Goal: Task Accomplishment & Management: Manage account settings

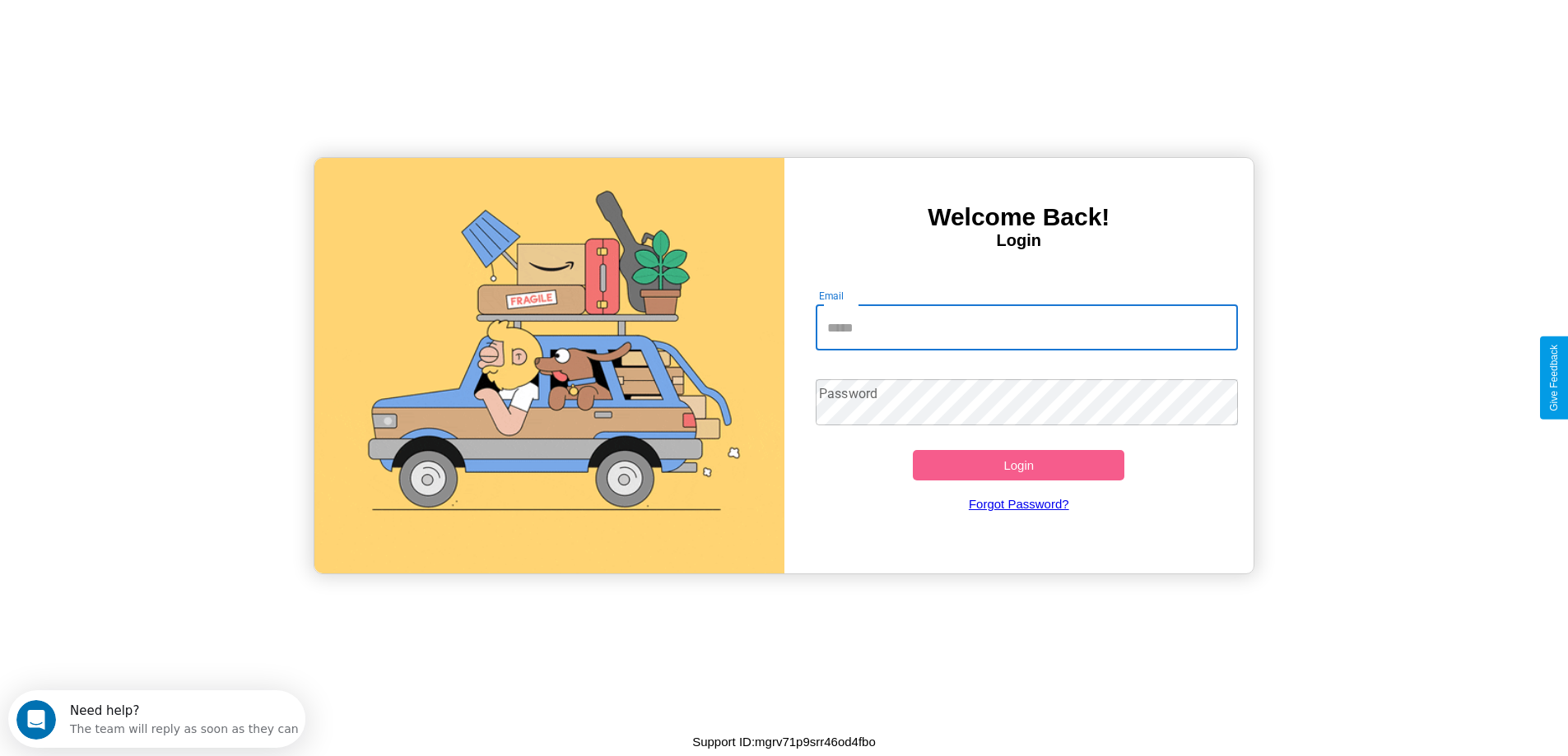
click at [1026, 327] on input "Email" at bounding box center [1026, 327] width 422 height 46
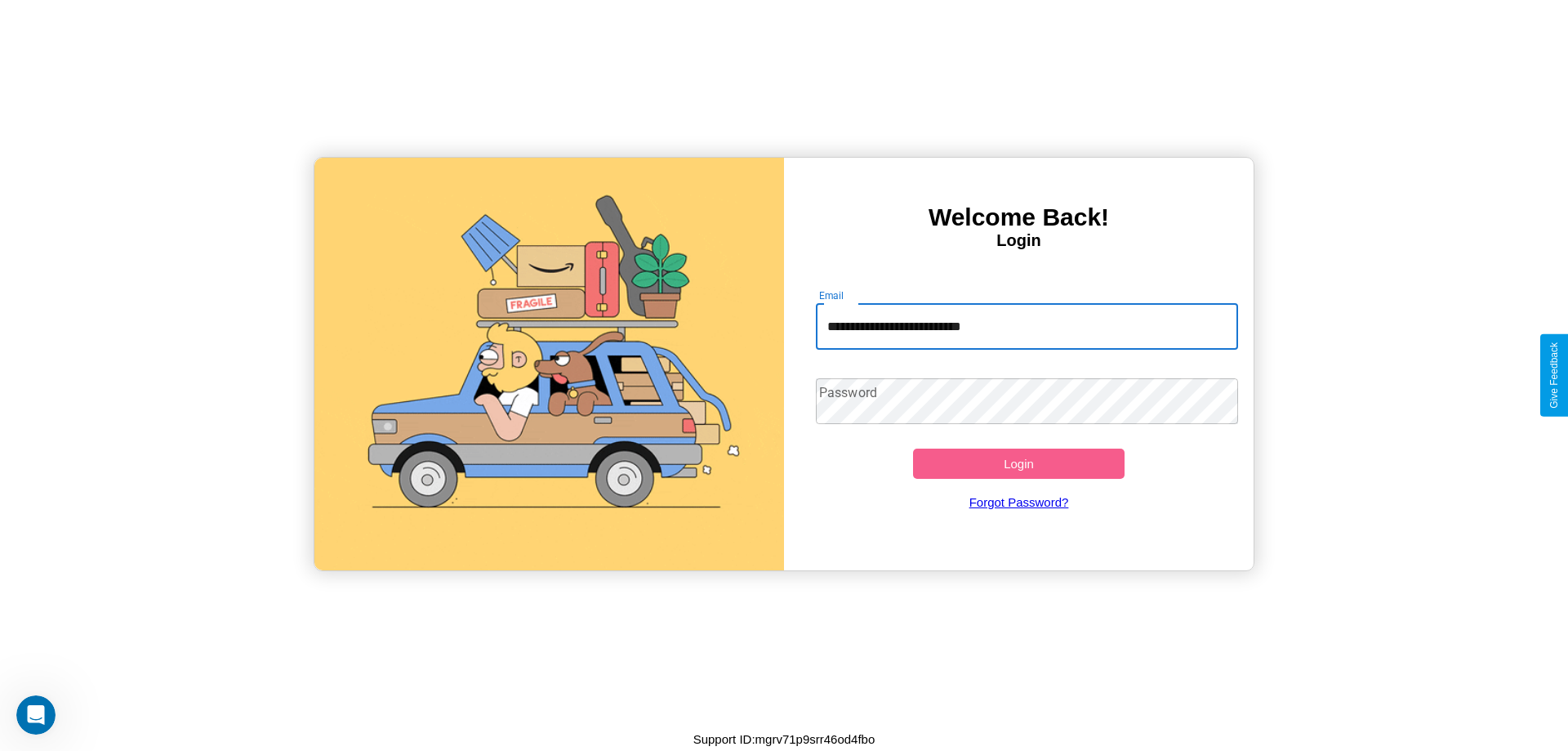
type input "**********"
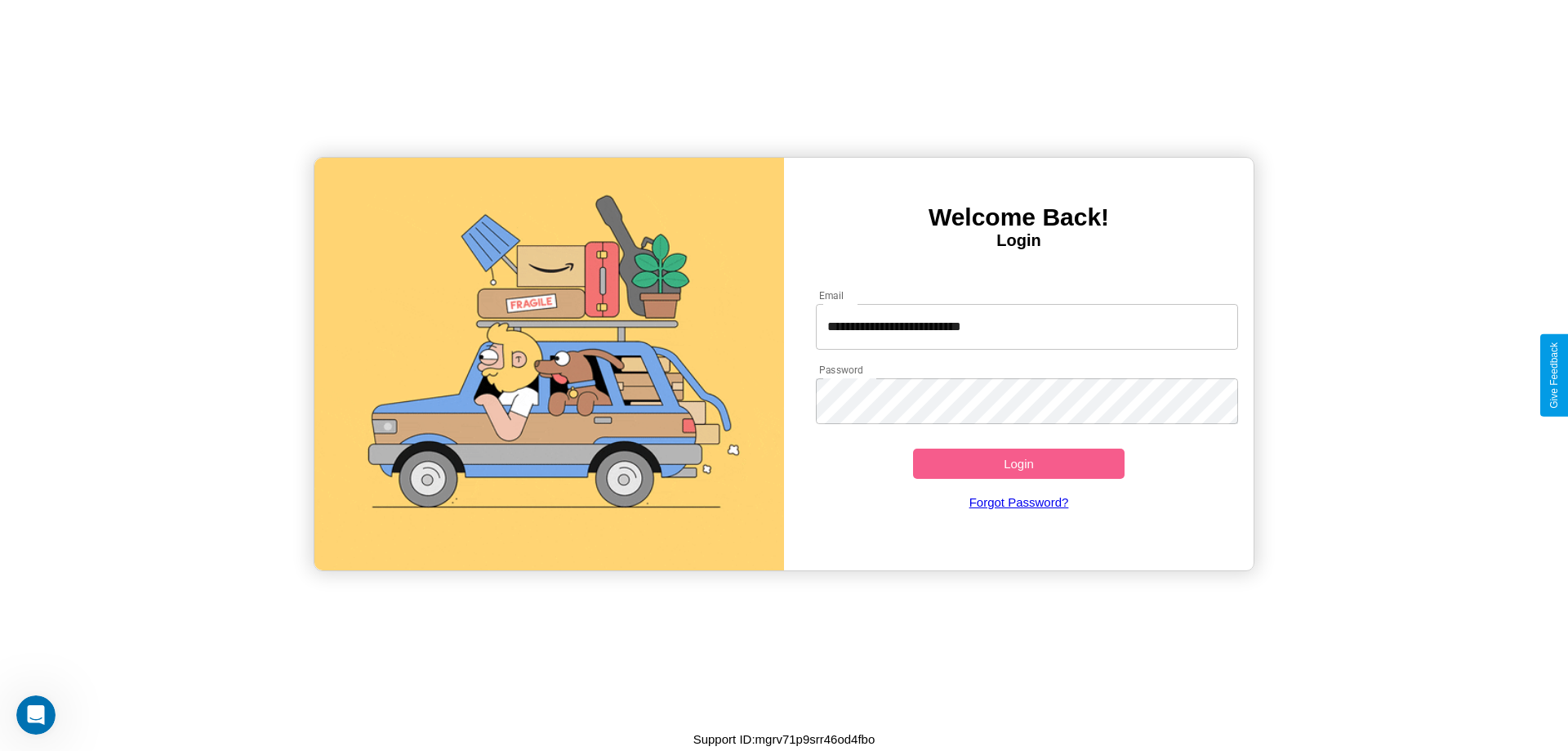
click at [1018, 463] on button "Login" at bounding box center [1019, 463] width 212 height 30
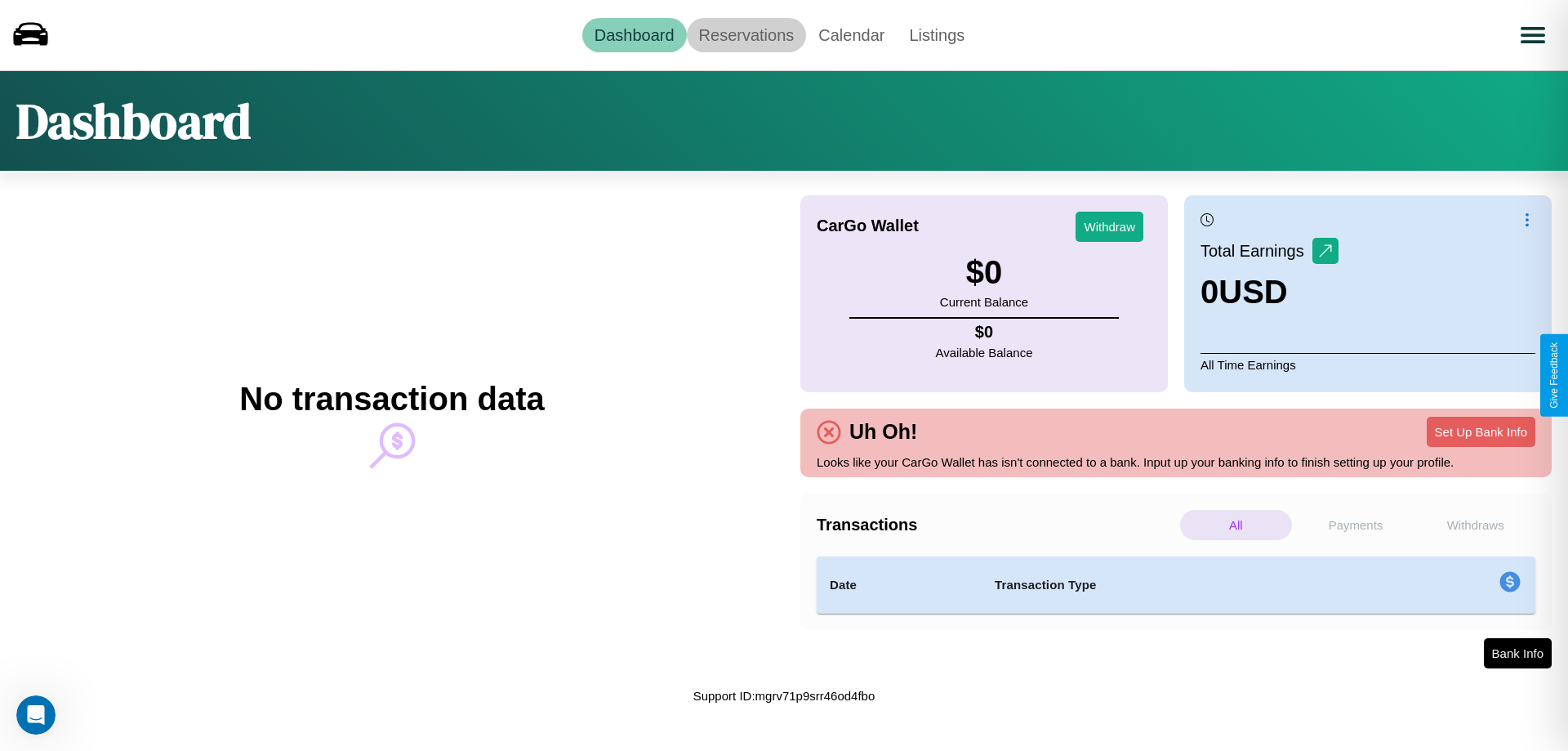
click at [746, 34] on link "Reservations" at bounding box center [747, 35] width 120 height 34
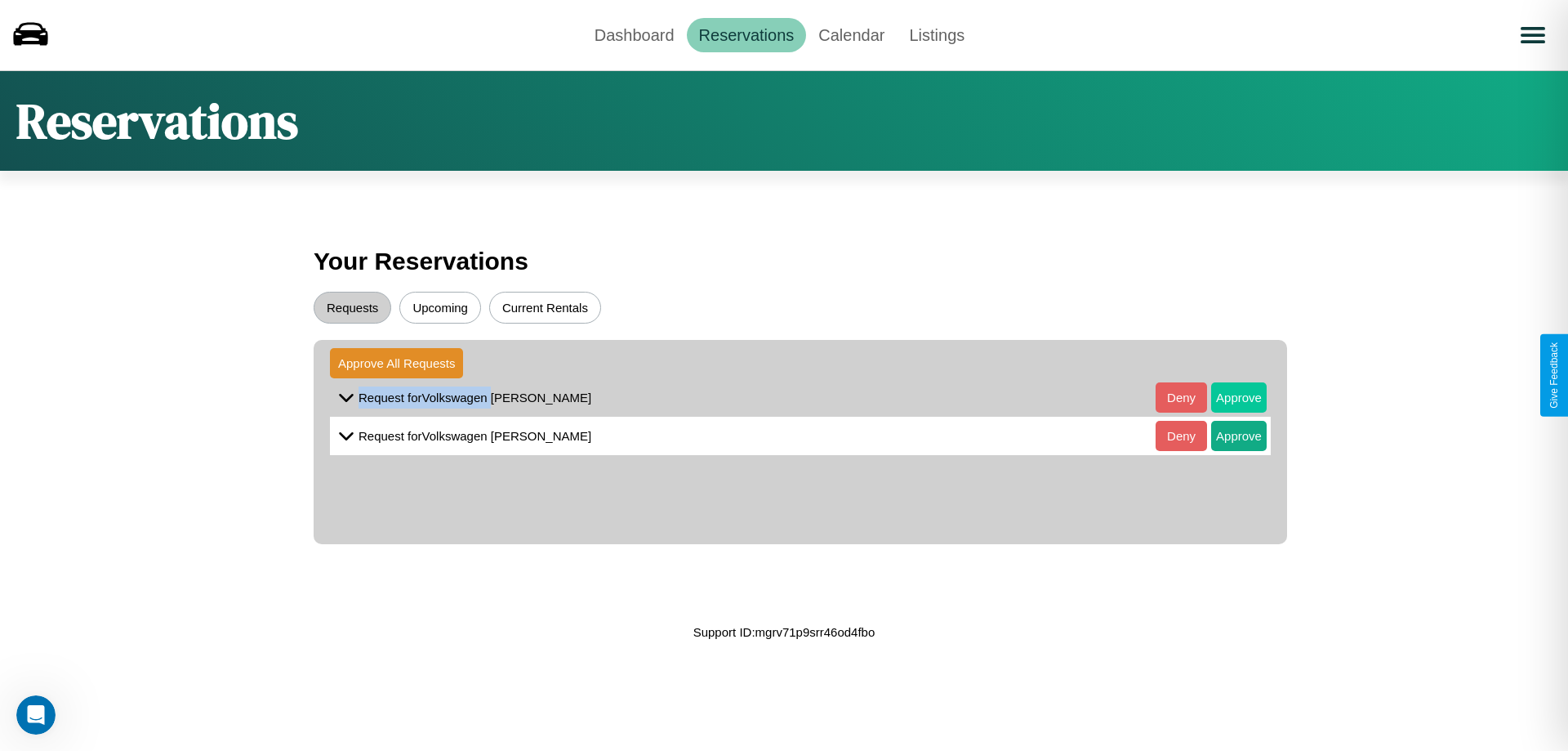
click at [1227, 397] on button "Approve" at bounding box center [1239, 397] width 55 height 30
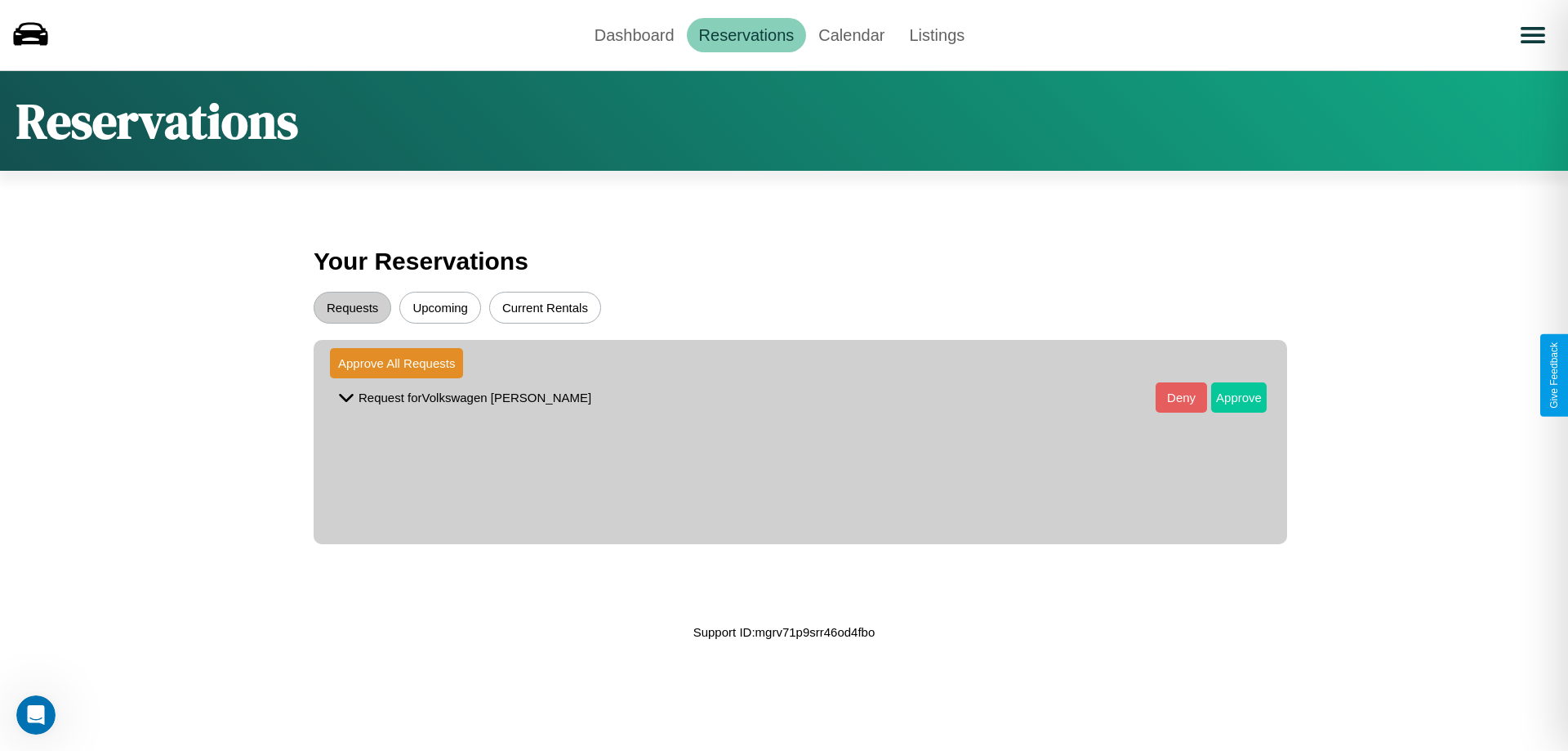
click at [1227, 397] on button "Approve" at bounding box center [1239, 397] width 55 height 30
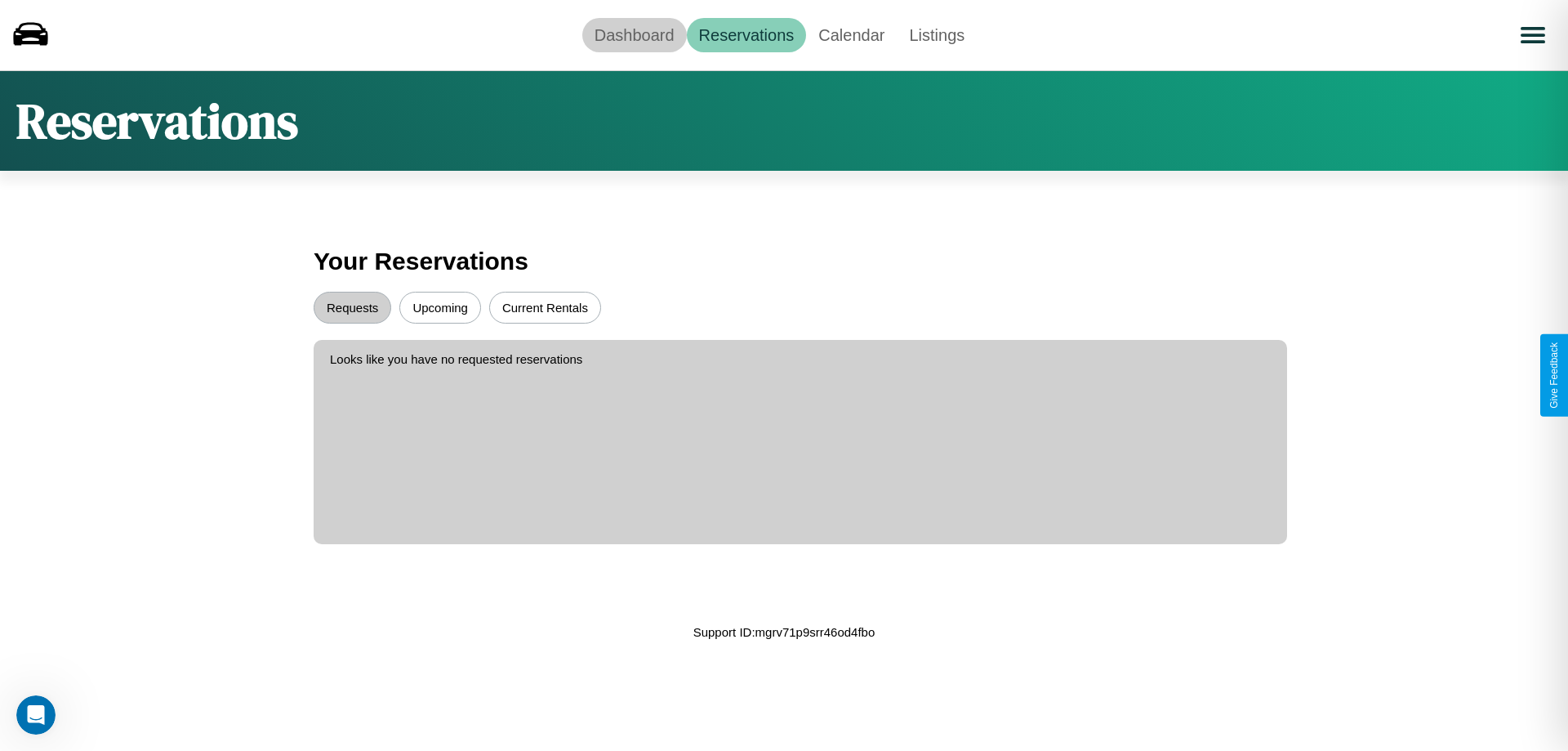
click at [634, 34] on link "Dashboard" at bounding box center [635, 35] width 105 height 34
